Goal: Use online tool/utility: Utilize a website feature to perform a specific function

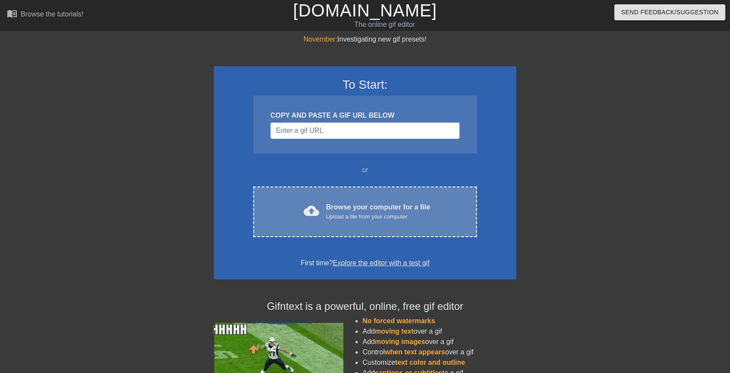
click at [310, 207] on span "cloud_upload" at bounding box center [312, 211] width 16 height 16
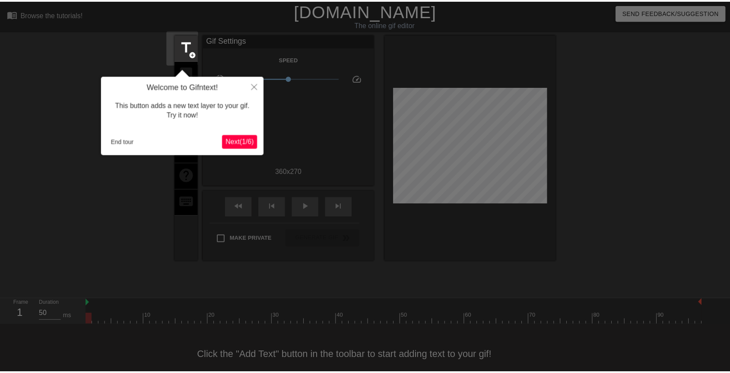
scroll to position [12, 0]
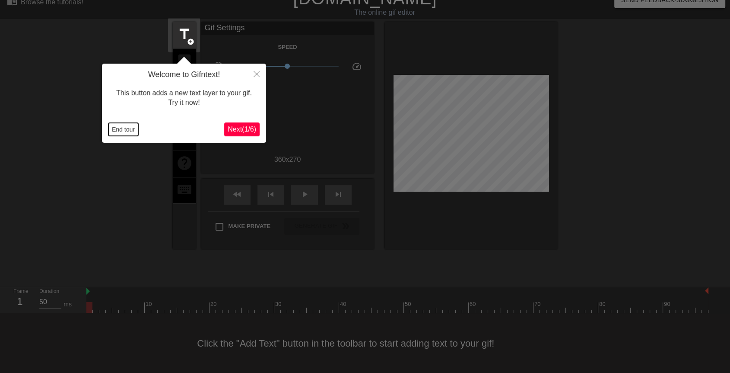
click at [118, 131] on button "End tour" at bounding box center [123, 129] width 30 height 13
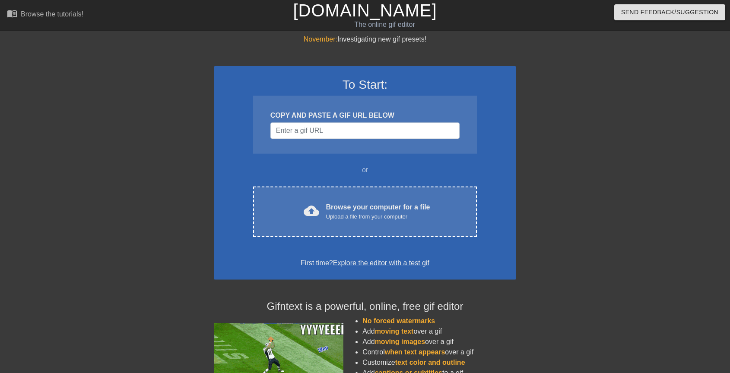
scroll to position [13, 0]
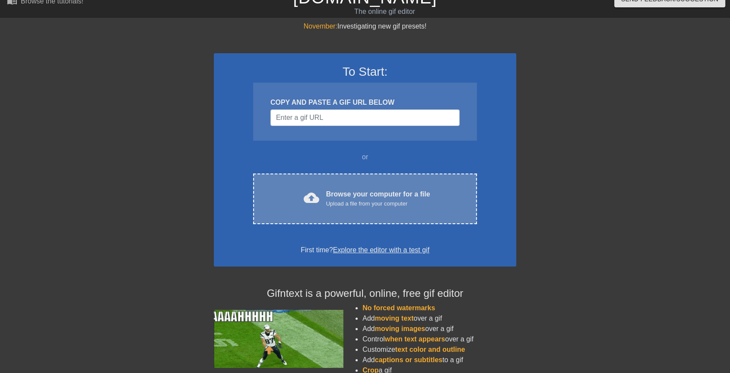
click at [348, 178] on div "cloud_upload Browse your computer for a file Upload a file from your computer C…" at bounding box center [365, 198] width 224 height 51
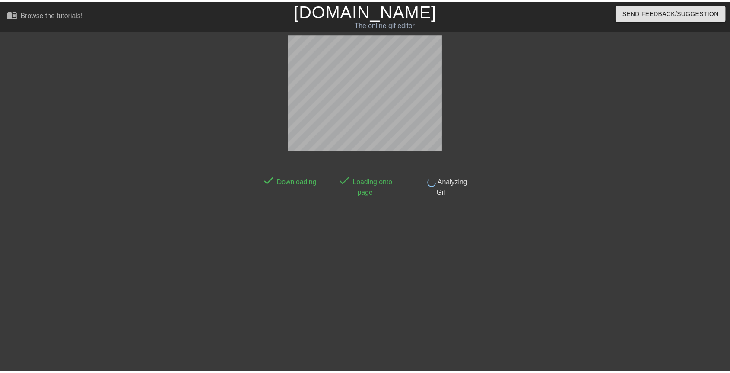
scroll to position [12, 0]
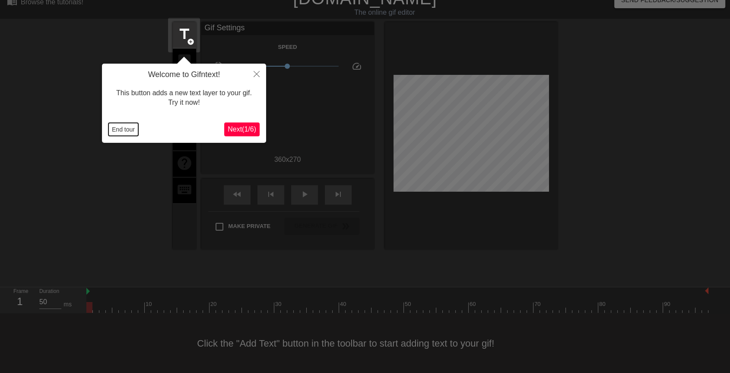
click at [118, 131] on button "End tour" at bounding box center [123, 129] width 30 height 13
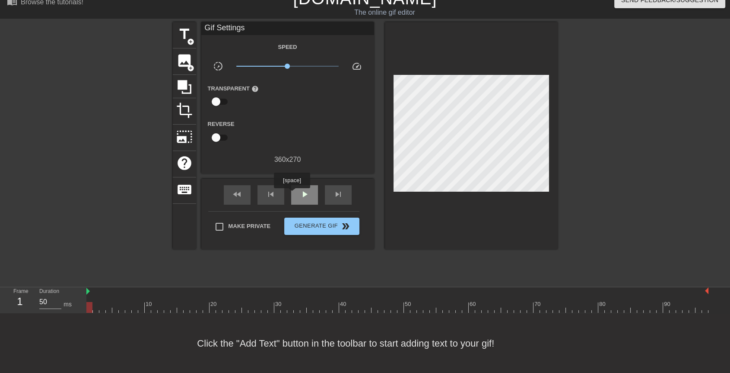
click at [292, 194] on div "play_arrow" at bounding box center [304, 194] width 27 height 19
click at [296, 194] on div "pause" at bounding box center [304, 194] width 27 height 19
drag, startPoint x: 204, startPoint y: 307, endPoint x: 60, endPoint y: 293, distance: 145.0
click at [60, 293] on div "Frame 1 Duration 50 ms 10 20 30 40 50 60 70 80 90" at bounding box center [365, 300] width 730 height 26
drag, startPoint x: 86, startPoint y: 290, endPoint x: 108, endPoint y: 292, distance: 21.3
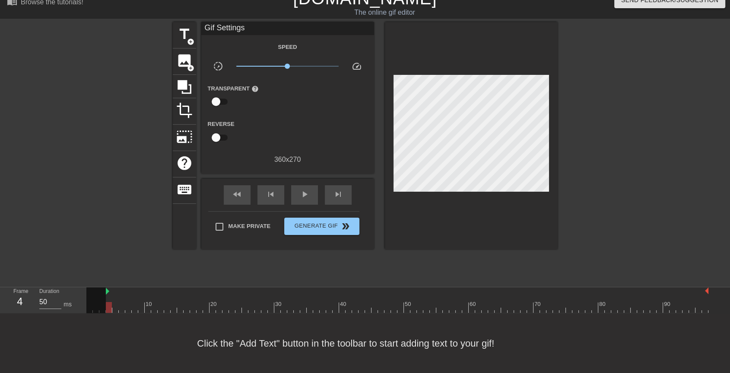
drag, startPoint x: 89, startPoint y: 304, endPoint x: 108, endPoint y: 305, distance: 19.5
click at [106, 306] on div "10 20 30 40 50 60 70 80 90" at bounding box center [397, 299] width 622 height 25
click at [296, 191] on div "play_arrow" at bounding box center [304, 194] width 27 height 19
click at [296, 191] on div "pause" at bounding box center [304, 194] width 27 height 19
drag, startPoint x: 157, startPoint y: 307, endPoint x: 111, endPoint y: 307, distance: 45.4
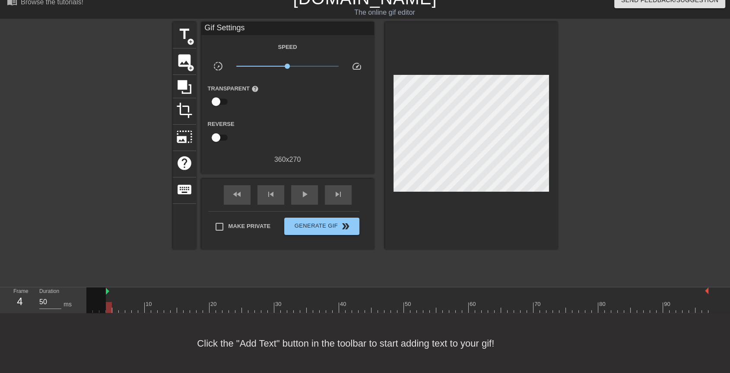
click at [111, 307] on div at bounding box center [109, 307] width 6 height 11
click at [183, 42] on div "title add_circle" at bounding box center [184, 35] width 23 height 26
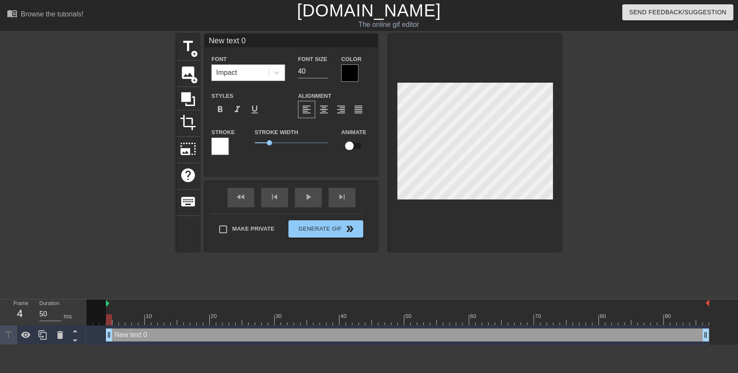
scroll to position [1, 1]
type input "C"
type textarea "C"
type input "Co"
type textarea "Co"
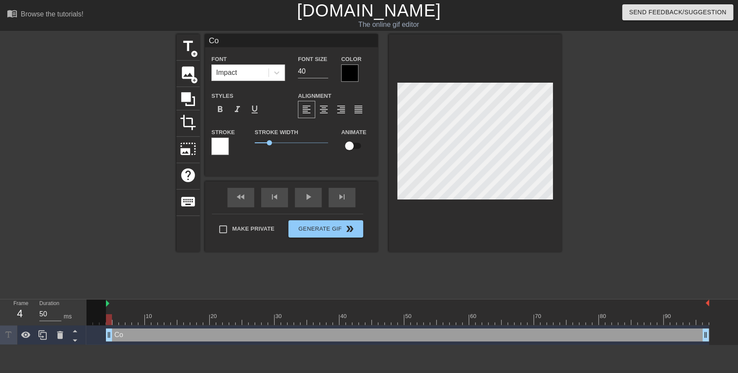
type input "Con"
type textarea "Con"
type input "Conf"
type textarea "Conf"
type input "Confi"
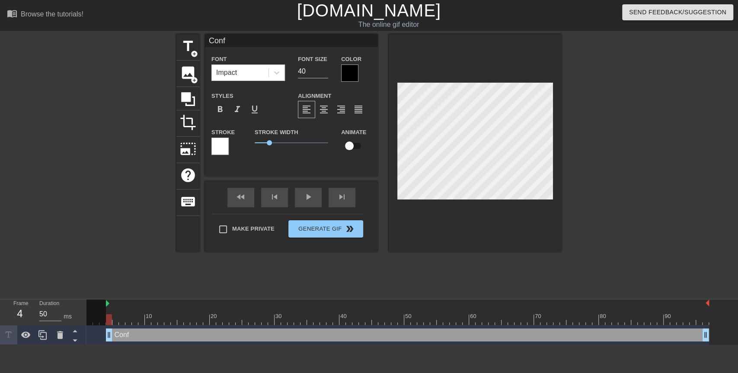
type textarea "Confi"
type input "Confid"
type textarea "Confid"
type input "Confide"
type textarea "Confide"
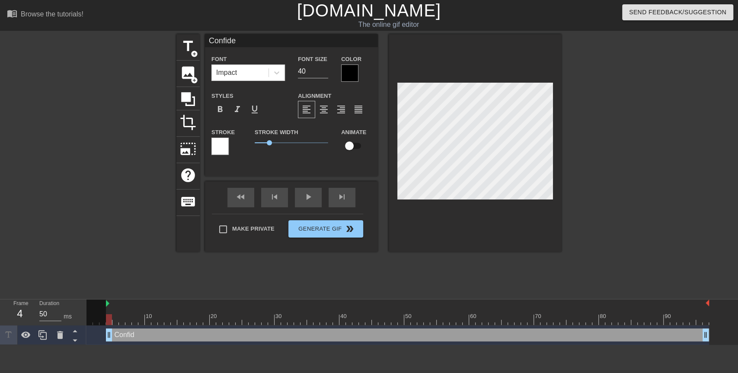
type input "Confiden"
type textarea "Confiden"
type input "Confidenc"
type textarea "Confidenc"
type input "Confidence"
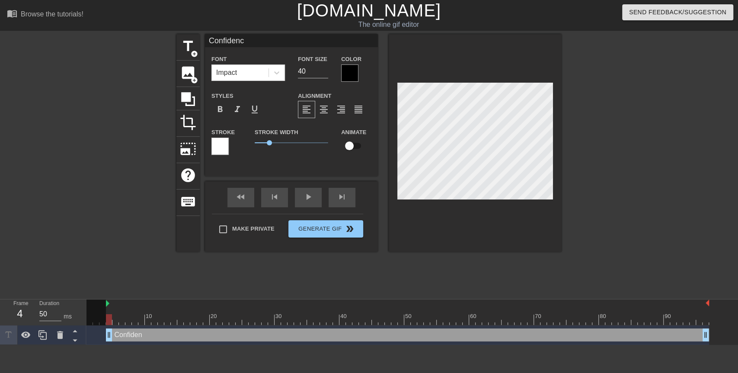
type textarea "Confidence"
type input "Confidence"
type textarea "Confidence"
type input "Confidence"
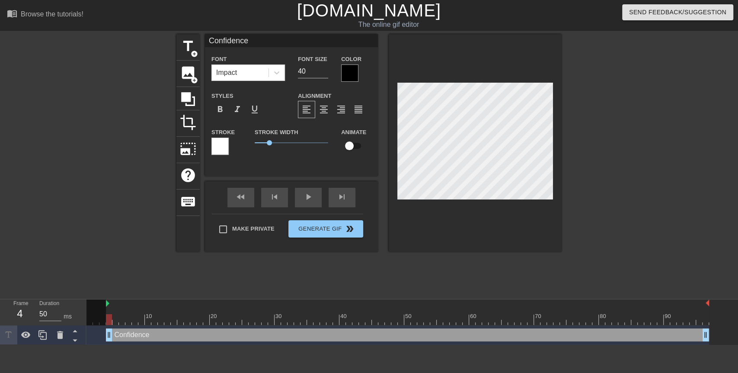
type textarea "Confidence"
click at [209, 38] on input "Confidence" at bounding box center [291, 40] width 173 height 13
type input "Student's Confidence"
type textarea "Student's Confidence"
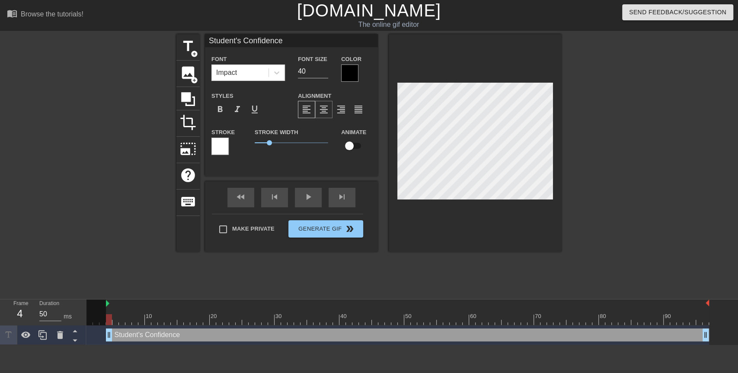
click at [321, 105] on span "format_align_center" at bounding box center [324, 109] width 10 height 10
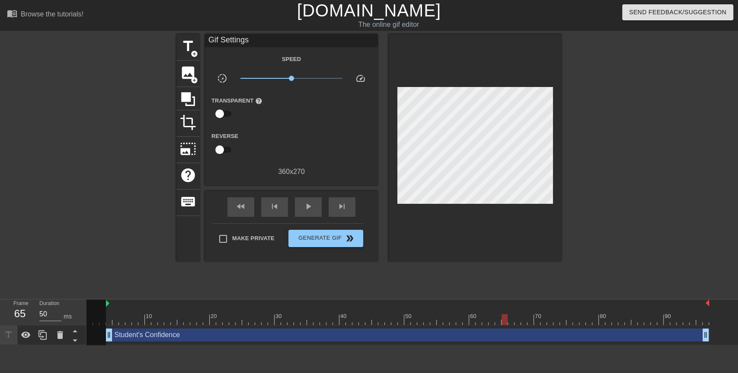
drag, startPoint x: 110, startPoint y: 319, endPoint x: 505, endPoint y: 310, distance: 394.7
click at [505, 310] on div "10 20 30 40 50 60 70 80 90" at bounding box center [397, 311] width 622 height 25
click at [385, 333] on div "Student's Confidence drag_handle drag_handle" at bounding box center [407, 334] width 603 height 13
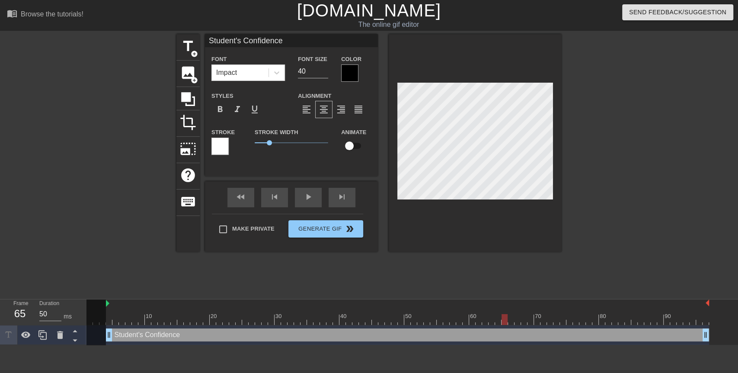
click at [348, 145] on input "checkbox" at bounding box center [349, 145] width 49 height 16
checkbox input "true"
type input "Student's Confidence"
drag, startPoint x: 505, startPoint y: 316, endPoint x: 512, endPoint y: 315, distance: 7.0
click at [512, 315] on div at bounding box center [511, 319] width 6 height 11
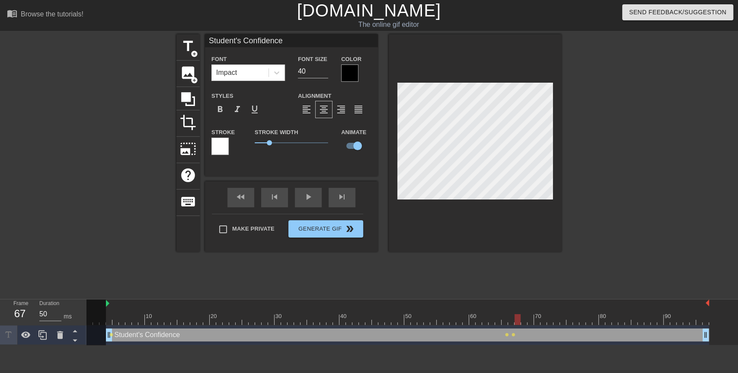
drag, startPoint x: 511, startPoint y: 315, endPoint x: 516, endPoint y: 315, distance: 5.6
click at [516, 315] on div at bounding box center [517, 319] width 6 height 11
drag, startPoint x: 517, startPoint y: 316, endPoint x: 522, endPoint y: 305, distance: 12.4
click at [522, 305] on div "10 20 30 40 50 60 70 80 90" at bounding box center [397, 311] width 622 height 25
click at [523, 320] on div at bounding box center [524, 319] width 6 height 11
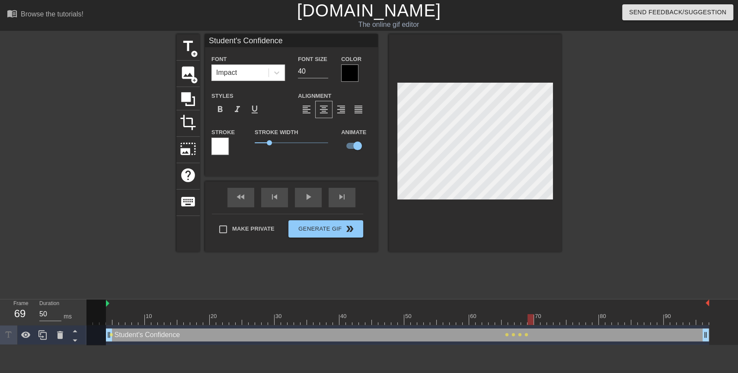
drag, startPoint x: 522, startPoint y: 314, endPoint x: 529, endPoint y: 313, distance: 6.5
click at [529, 314] on div at bounding box center [530, 319] width 6 height 11
drag, startPoint x: 529, startPoint y: 317, endPoint x: 541, endPoint y: 317, distance: 11.7
click at [541, 317] on div at bounding box center [543, 319] width 6 height 11
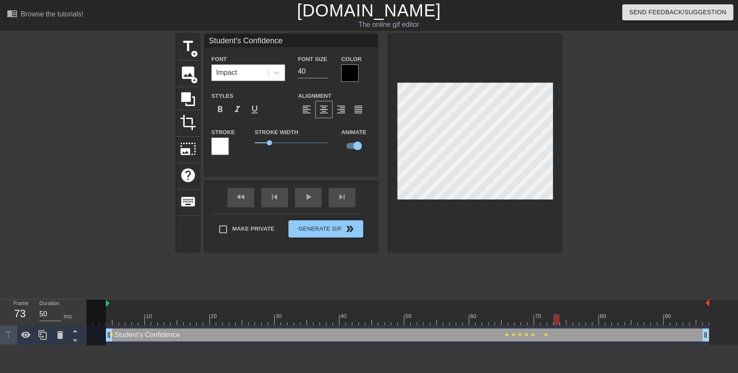
drag, startPoint x: 541, startPoint y: 315, endPoint x: 553, endPoint y: 313, distance: 11.9
click at [553, 314] on div at bounding box center [556, 319] width 6 height 11
drag, startPoint x: 557, startPoint y: 315, endPoint x: 562, endPoint y: 315, distance: 5.2
click at [562, 315] on div at bounding box center [563, 319] width 6 height 11
drag, startPoint x: 563, startPoint y: 319, endPoint x: 572, endPoint y: 319, distance: 9.1
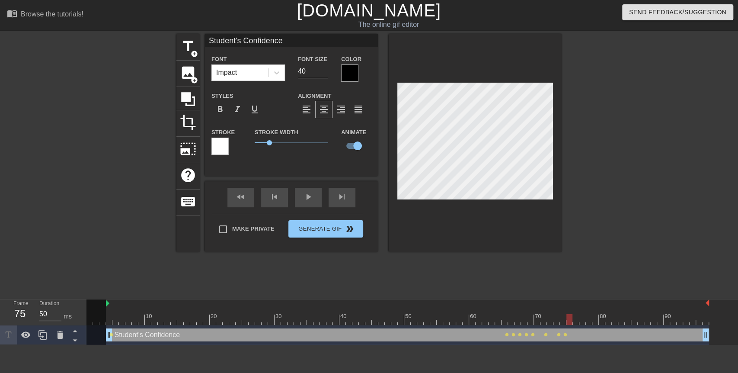
click at [572, 319] on div at bounding box center [569, 319] width 6 height 11
drag, startPoint x: 570, startPoint y: 318, endPoint x: 550, endPoint y: 269, distance: 53.3
click at [575, 317] on div at bounding box center [576, 319] width 6 height 11
drag, startPoint x: 574, startPoint y: 314, endPoint x: 588, endPoint y: 312, distance: 14.4
click at [588, 312] on div "10 20 30 40 50 60 70 80 90" at bounding box center [397, 311] width 622 height 25
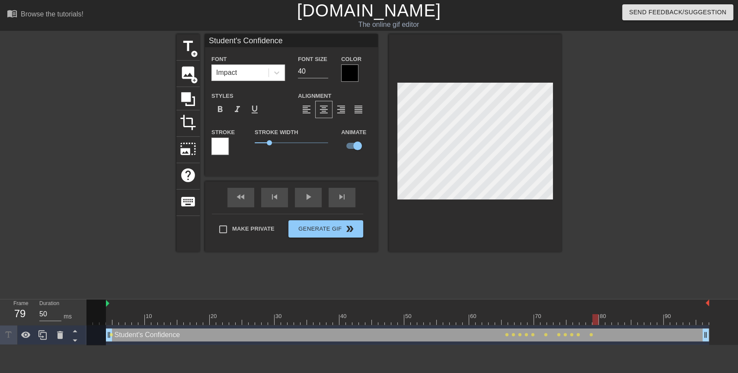
click at [594, 315] on div at bounding box center [595, 319] width 6 height 11
drag, startPoint x: 597, startPoint y: 318, endPoint x: 602, endPoint y: 318, distance: 5.6
click at [602, 318] on div at bounding box center [602, 319] width 6 height 11
drag, startPoint x: 604, startPoint y: 322, endPoint x: 610, endPoint y: 322, distance: 6.1
click at [610, 322] on div at bounding box center [608, 319] width 6 height 11
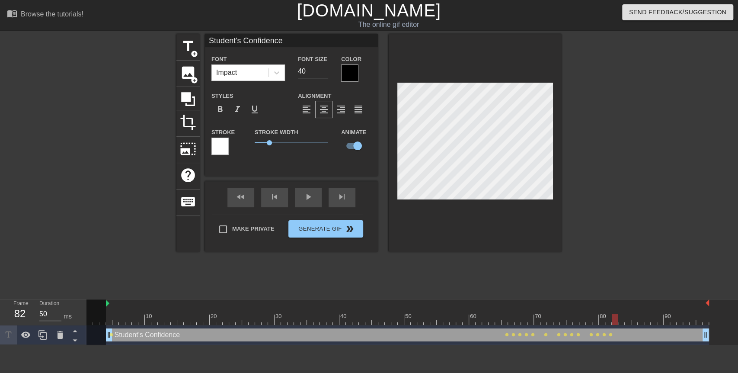
drag, startPoint x: 608, startPoint y: 315, endPoint x: 615, endPoint y: 316, distance: 6.9
click at [615, 316] on div at bounding box center [615, 319] width 6 height 11
drag, startPoint x: 616, startPoint y: 315, endPoint x: 623, endPoint y: 316, distance: 6.5
click at [623, 316] on div at bounding box center [621, 319] width 6 height 11
drag, startPoint x: 623, startPoint y: 316, endPoint x: 629, endPoint y: 318, distance: 6.7
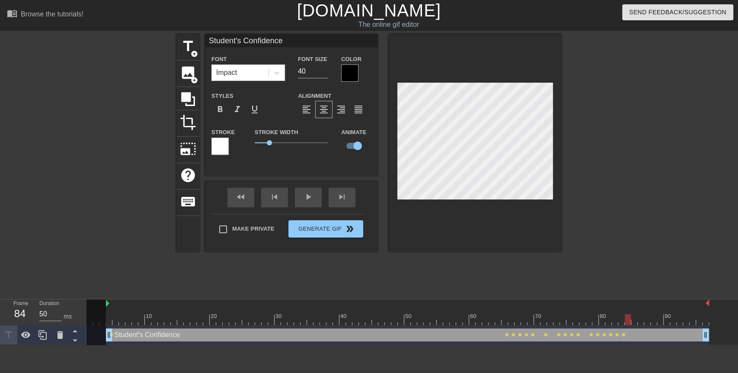
click at [629, 318] on div at bounding box center [627, 319] width 6 height 11
drag, startPoint x: 628, startPoint y: 322, endPoint x: 633, endPoint y: 322, distance: 4.8
click at [633, 322] on div at bounding box center [634, 319] width 6 height 11
drag, startPoint x: 633, startPoint y: 320, endPoint x: 639, endPoint y: 321, distance: 6.1
click at [639, 321] on div at bounding box center [640, 319] width 6 height 11
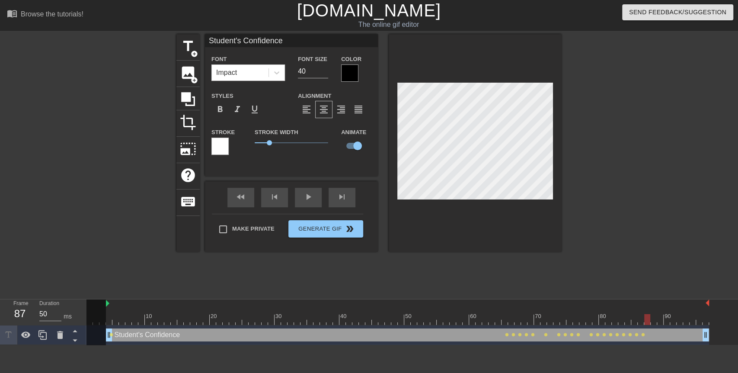
drag, startPoint x: 639, startPoint y: 321, endPoint x: 647, endPoint y: 321, distance: 8.2
click at [647, 321] on div at bounding box center [647, 319] width 6 height 11
drag, startPoint x: 647, startPoint y: 321, endPoint x: 654, endPoint y: 321, distance: 6.5
click at [654, 321] on div at bounding box center [653, 319] width 6 height 11
drag, startPoint x: 654, startPoint y: 321, endPoint x: 660, endPoint y: 321, distance: 6.5
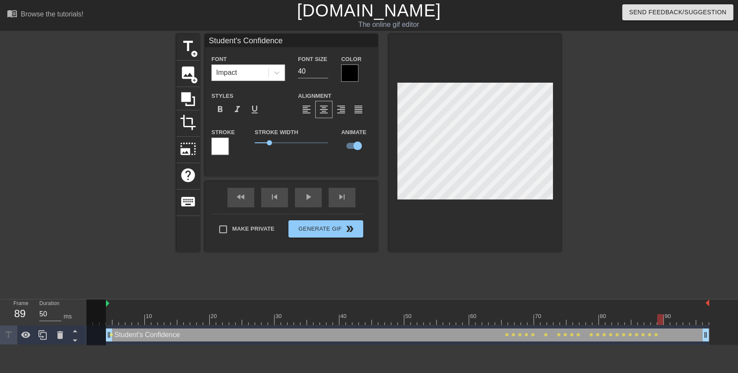
click at [660, 321] on div at bounding box center [660, 319] width 6 height 11
click at [664, 319] on div at bounding box center [666, 319] width 6 height 11
drag, startPoint x: 707, startPoint y: 337, endPoint x: 666, endPoint y: 338, distance: 40.6
drag, startPoint x: 664, startPoint y: 317, endPoint x: 125, endPoint y: 267, distance: 541.7
click at [125, 267] on div "menu_book Browse the tutorials! [DOMAIN_NAME] The online gif editor Send Feedba…" at bounding box center [369, 172] width 738 height 344
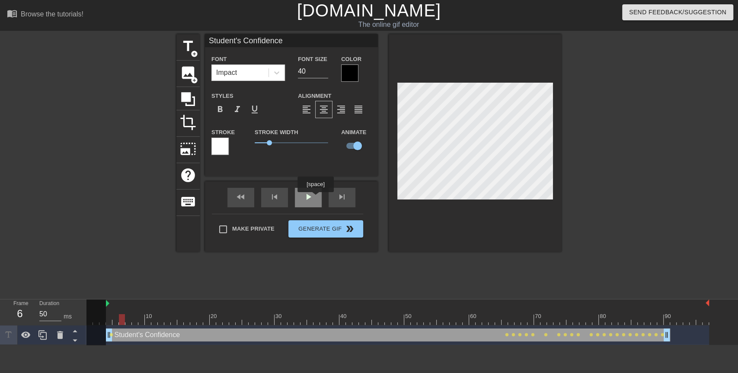
click at [315, 198] on div "play_arrow" at bounding box center [308, 197] width 27 height 19
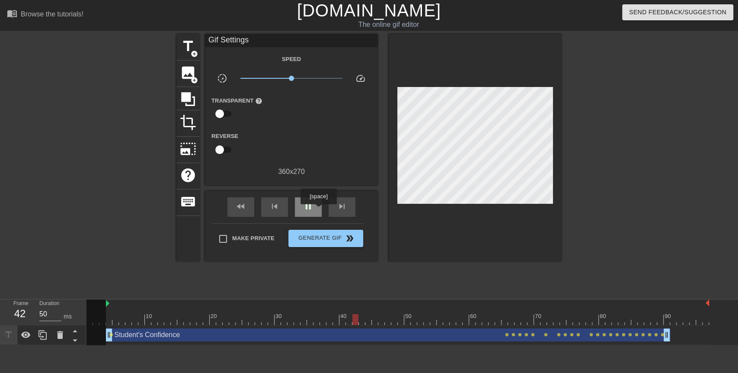
click at [318, 210] on div "pause" at bounding box center [308, 206] width 27 height 19
drag, startPoint x: 354, startPoint y: 320, endPoint x: 214, endPoint y: 311, distance: 140.3
click at [214, 311] on div "10 20 30 40 50 60 70 80 90" at bounding box center [397, 311] width 622 height 25
drag, startPoint x: 211, startPoint y: 317, endPoint x: 204, endPoint y: 317, distance: 6.9
click at [204, 317] on div at bounding box center [206, 319] width 6 height 11
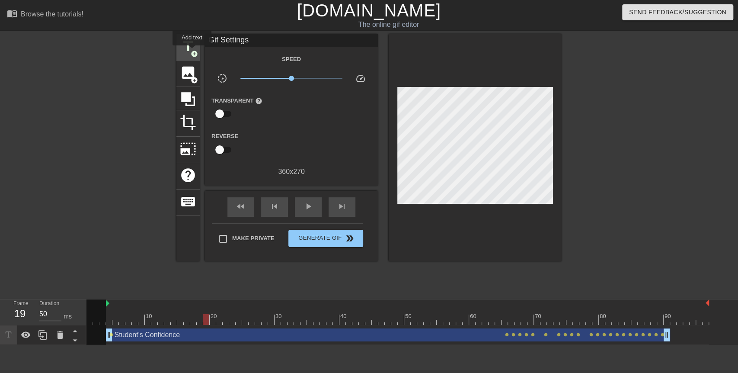
click at [192, 51] on span "add_circle" at bounding box center [194, 53] width 7 height 7
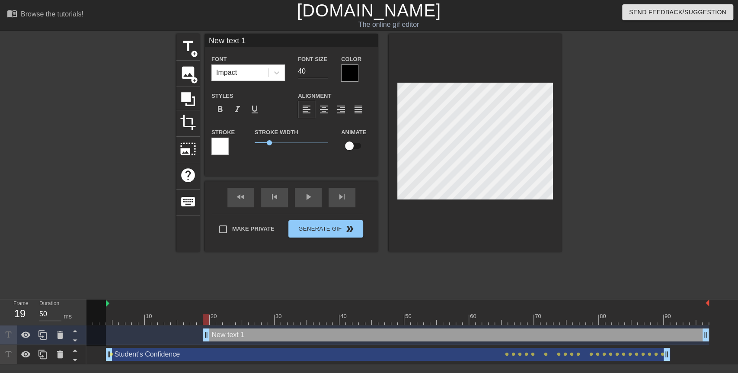
scroll to position [1, 2]
type input "N"
type textarea "N"
type input "No"
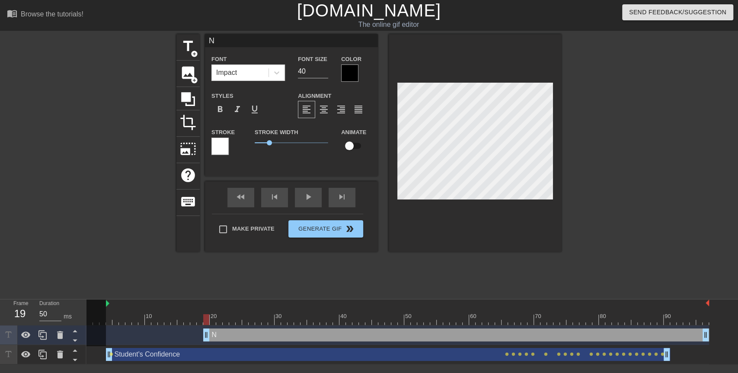
type textarea "No"
type input "No"
type textarea "No"
type input "No C"
type textarea "No C"
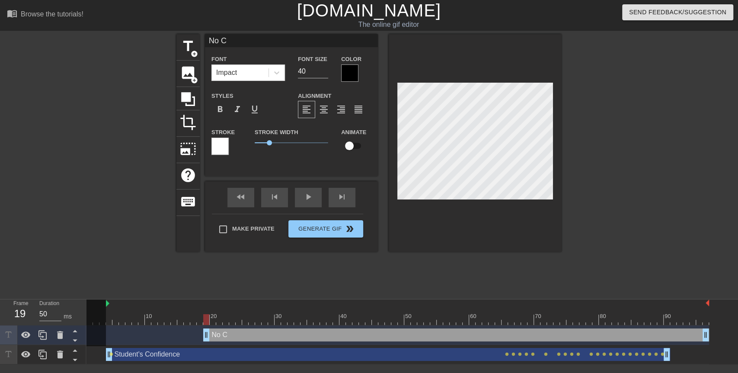
type input "No Ca"
type textarea "No Ca"
type input "No Cal"
type textarea "No Cal"
type input "No Calc"
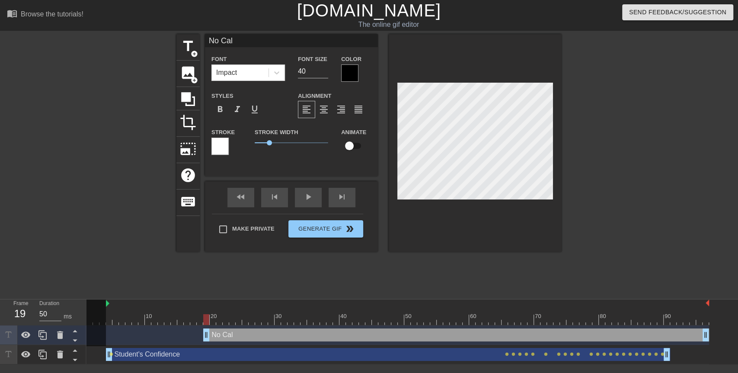
type textarea "No Calc"
type input "No Calcu"
type textarea "No Calcu"
type input "No Calcul"
type textarea "No Calcul"
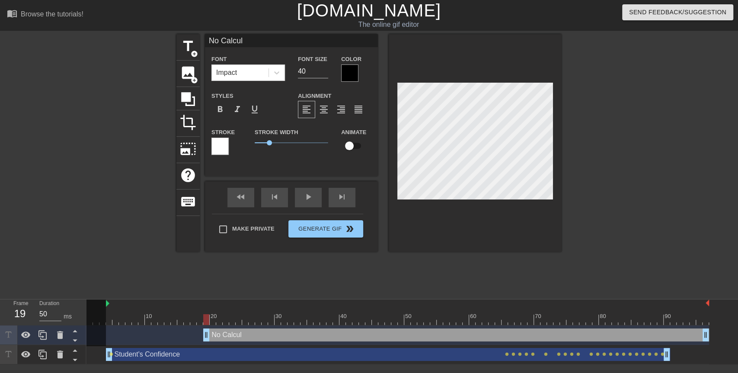
type input "No Calcula"
type textarea "No Calcula"
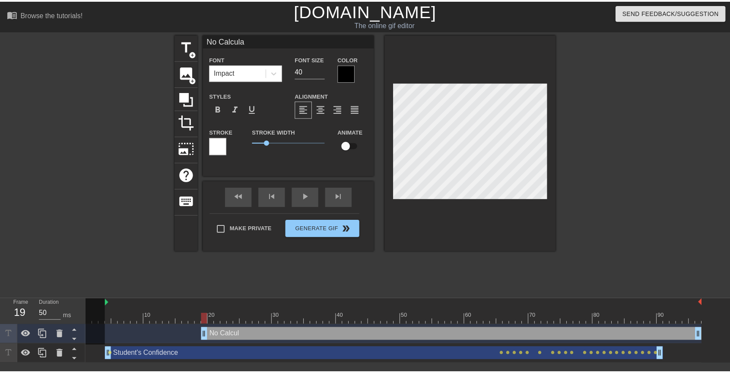
scroll to position [1, 2]
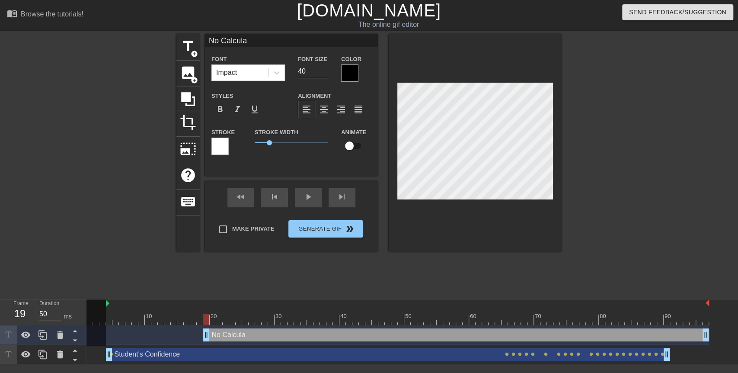
type input "No Calculat"
type textarea "No Calculat"
type input "No Calculato"
type textarea "No Calculato"
type input "No Calculator"
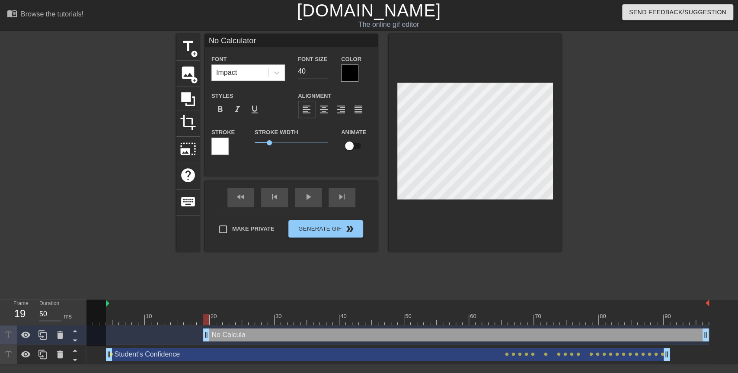
type textarea "No Calculator"
type input "No Calculator"
type textarea "No Calculator"
type input "No Calculator"
type textarea "No Calculator"
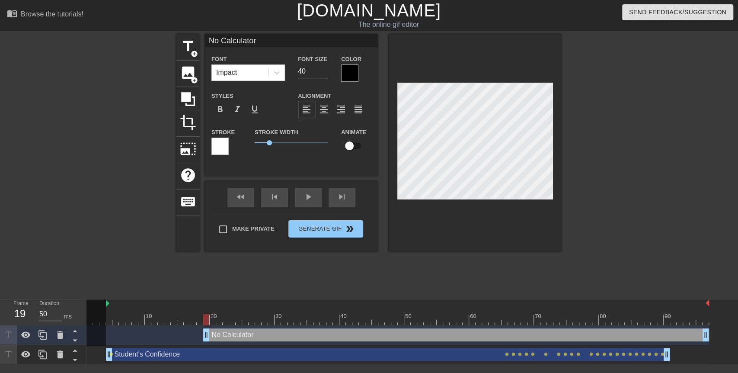
click at [351, 143] on input "checkbox" at bounding box center [349, 145] width 49 height 16
checkbox input "true"
drag, startPoint x: 205, startPoint y: 322, endPoint x: 220, endPoint y: 321, distance: 15.1
click at [220, 321] on div at bounding box center [219, 319] width 6 height 11
drag, startPoint x: 219, startPoint y: 317, endPoint x: 225, endPoint y: 317, distance: 6.1
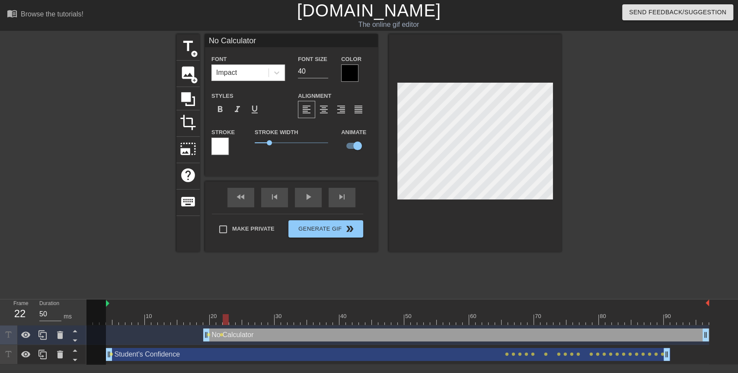
click at [225, 317] on div at bounding box center [226, 319] width 6 height 11
drag, startPoint x: 227, startPoint y: 318, endPoint x: 237, endPoint y: 318, distance: 10.4
click at [237, 318] on div at bounding box center [239, 319] width 6 height 11
drag, startPoint x: 236, startPoint y: 320, endPoint x: 244, endPoint y: 320, distance: 7.8
click at [244, 320] on div at bounding box center [245, 319] width 6 height 11
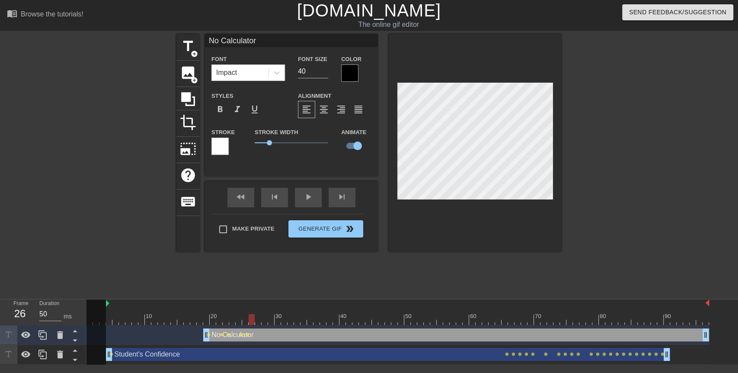
drag, startPoint x: 246, startPoint y: 319, endPoint x: 253, endPoint y: 319, distance: 6.9
click at [253, 319] on div at bounding box center [251, 319] width 6 height 11
drag, startPoint x: 252, startPoint y: 318, endPoint x: 263, endPoint y: 319, distance: 11.3
click at [263, 319] on div at bounding box center [264, 319] width 6 height 11
drag, startPoint x: 263, startPoint y: 319, endPoint x: 268, endPoint y: 319, distance: 5.2
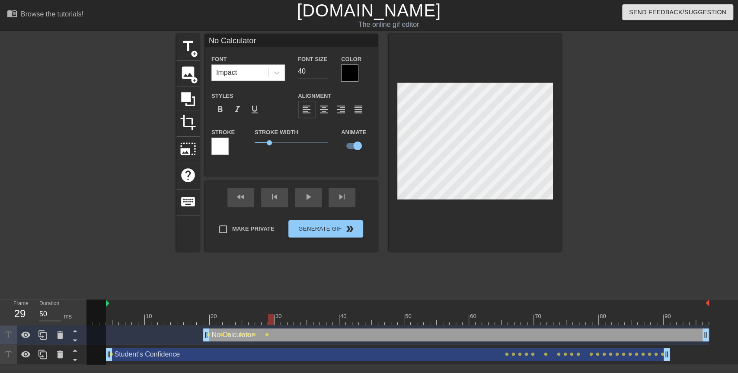
click at [268, 319] on div at bounding box center [271, 319] width 6 height 11
drag, startPoint x: 273, startPoint y: 317, endPoint x: 440, endPoint y: 330, distance: 166.9
click at [440, 330] on div "10 20 30 40 50 60 70 80 90 No Calculator drag_handle drag_handle lens lens lens…" at bounding box center [411, 331] width 651 height 65
drag, startPoint x: 444, startPoint y: 323, endPoint x: 453, endPoint y: 323, distance: 9.1
click at [453, 323] on div at bounding box center [452, 319] width 6 height 11
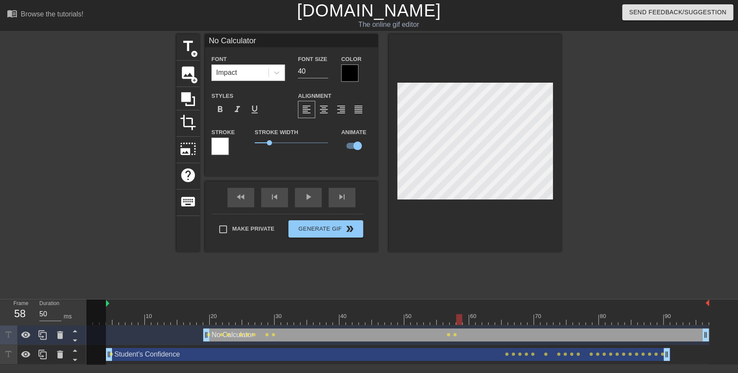
drag, startPoint x: 452, startPoint y: 321, endPoint x: 459, endPoint y: 321, distance: 7.8
click at [459, 321] on div at bounding box center [459, 319] width 6 height 11
drag, startPoint x: 459, startPoint y: 321, endPoint x: 468, endPoint y: 320, distance: 8.7
click at [468, 320] on div at bounding box center [465, 319] width 6 height 11
drag, startPoint x: 467, startPoint y: 318, endPoint x: 478, endPoint y: 318, distance: 11.7
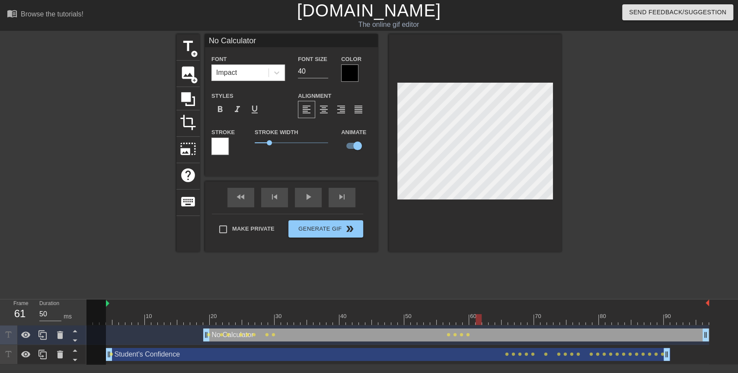
click at [478, 318] on div at bounding box center [478, 319] width 6 height 11
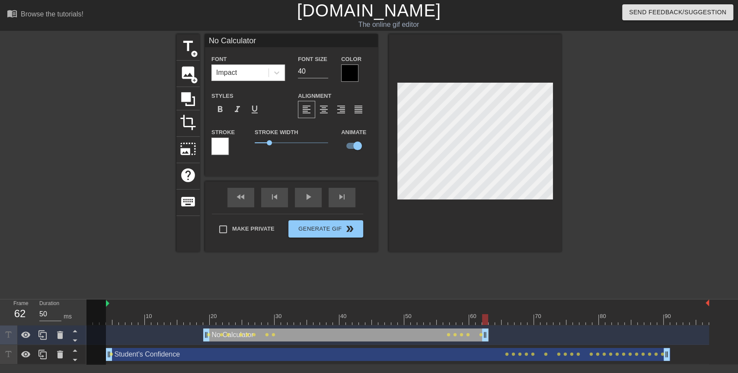
drag, startPoint x: 706, startPoint y: 340, endPoint x: 486, endPoint y: 338, distance: 220.4
drag, startPoint x: 485, startPoint y: 317, endPoint x: 177, endPoint y: 280, distance: 309.9
click at [183, 293] on div "menu_book Browse the tutorials! [DOMAIN_NAME] The online gif editor Send Feedba…" at bounding box center [369, 182] width 738 height 364
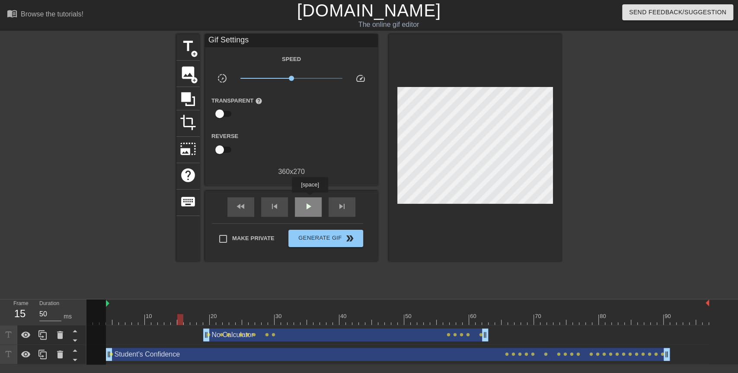
click at [309, 198] on div "play_arrow" at bounding box center [308, 206] width 27 height 19
click at [319, 213] on div "pause" at bounding box center [308, 206] width 27 height 19
drag, startPoint x: 294, startPoint y: 317, endPoint x: 80, endPoint y: 303, distance: 213.9
click at [80, 303] on div "Frame 4 Duration 50 ms 10 20 30 40 50 60 70 80 90 No Calculator drag_handle dra…" at bounding box center [369, 331] width 738 height 65
click at [194, 58] on div "title add_circle" at bounding box center [187, 47] width 23 height 26
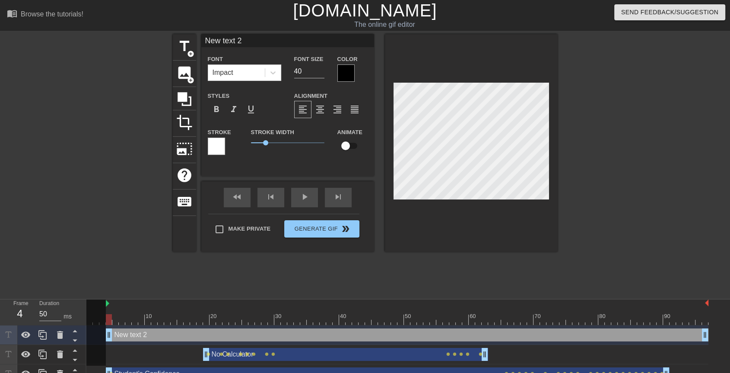
scroll to position [1, 2]
type input "S"
type textarea "S"
type input "St"
type textarea "St"
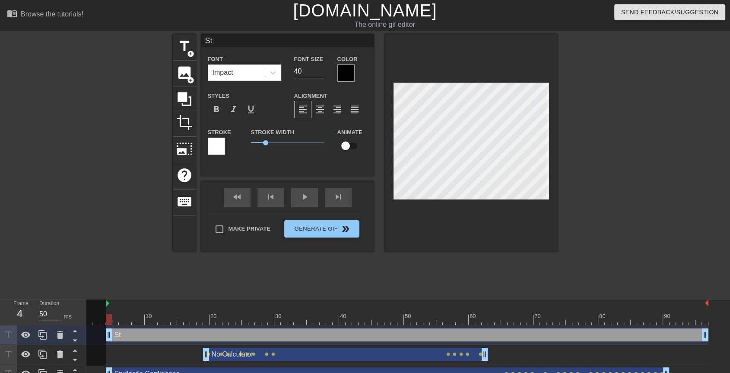
type input "Stu"
type textarea "Stu"
type input "Stud"
type textarea "Stud"
type input "Stude"
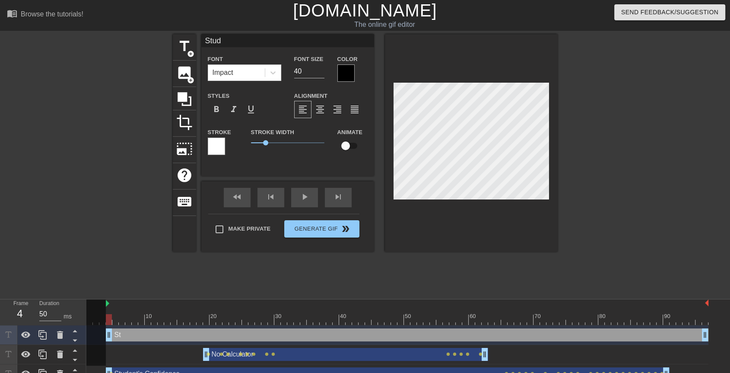
type textarea "Stude"
type input "Studen"
type textarea "Studen"
type input "Student"
type textarea "Student"
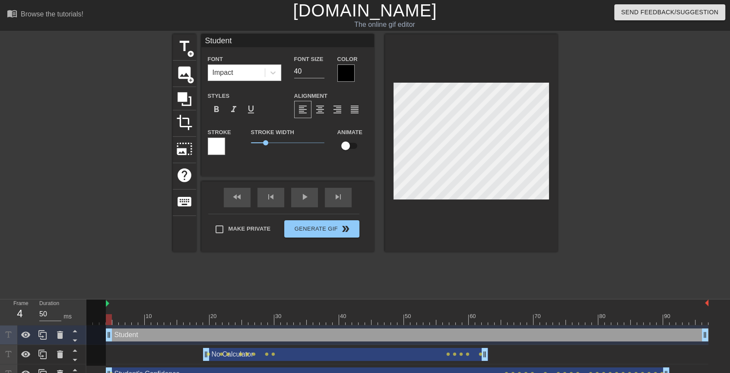
type input "Students"
type textarea "Students"
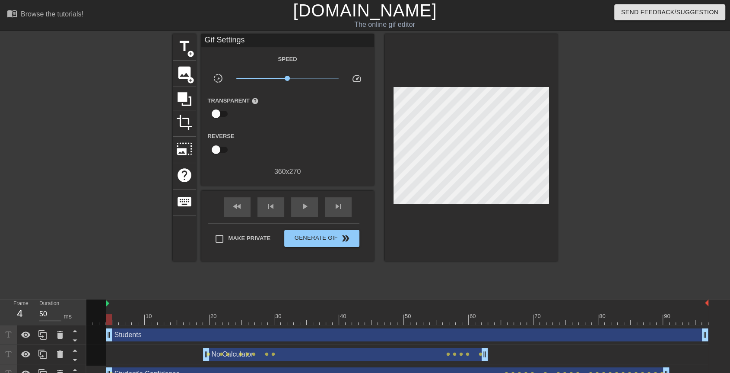
click at [552, 145] on div at bounding box center [471, 147] width 173 height 227
click at [598, 171] on div at bounding box center [633, 163] width 130 height 259
click at [303, 210] on span "play_arrow" at bounding box center [304, 206] width 10 height 10
click at [230, 239] on span "Make Private" at bounding box center [250, 238] width 42 height 9
click at [229, 239] on input "Make Private" at bounding box center [219, 238] width 18 height 18
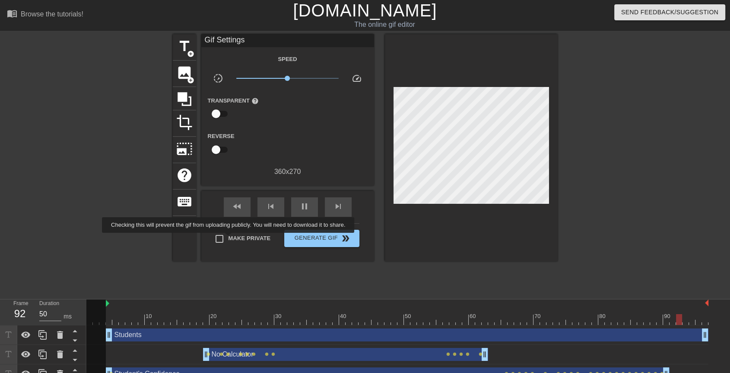
checkbox input "true"
click at [305, 240] on span "Generate Gif double_arrow" at bounding box center [322, 238] width 68 height 10
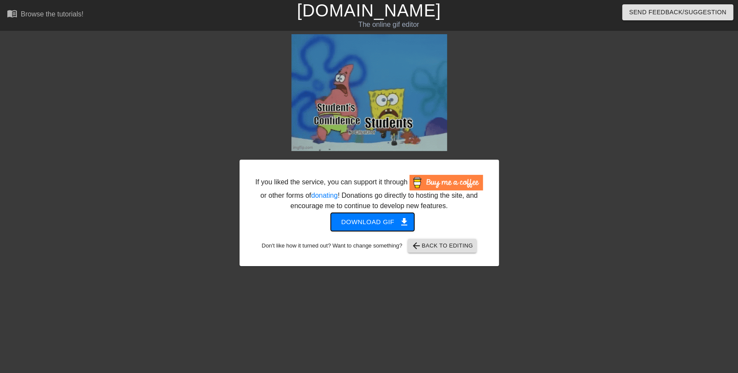
click at [363, 220] on span "Download gif get_app" at bounding box center [372, 221] width 63 height 11
